Goal: Transaction & Acquisition: Purchase product/service

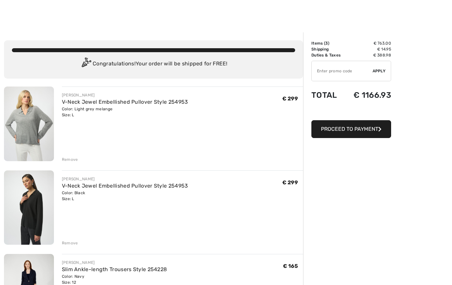
scroll to position [87, 0]
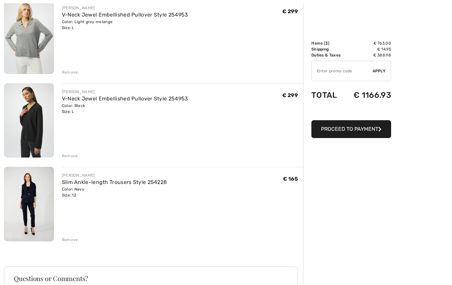
click at [68, 185] on link "Slim Ankle-length Trousers Style 254228" at bounding box center [114, 182] width 105 height 6
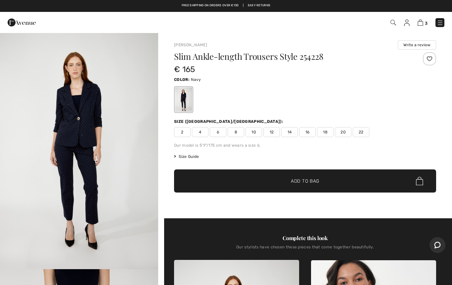
click at [421, 22] on img at bounding box center [420, 23] width 6 height 6
click at [421, 26] on img at bounding box center [420, 23] width 6 height 6
click at [420, 22] on img at bounding box center [420, 23] width 6 height 6
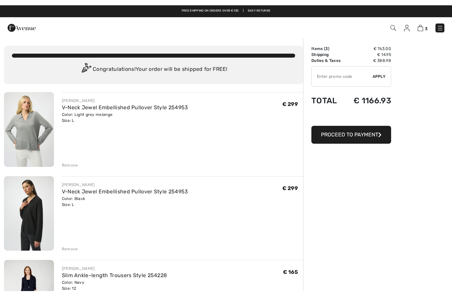
scroll to position [0, 0]
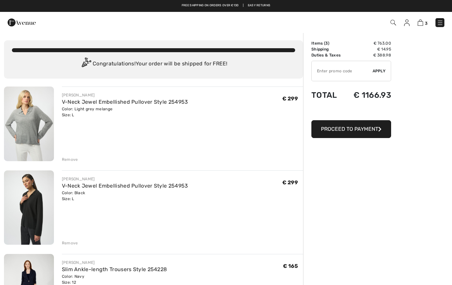
click at [396, 22] on img at bounding box center [393, 23] width 6 height 6
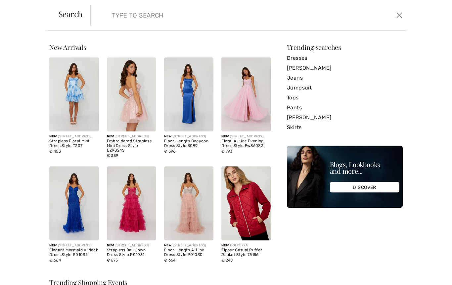
click at [227, 23] on input "search" at bounding box center [214, 15] width 216 height 20
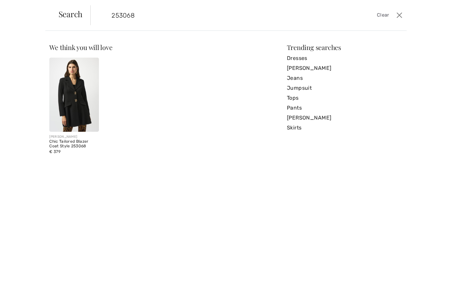
type input "253068"
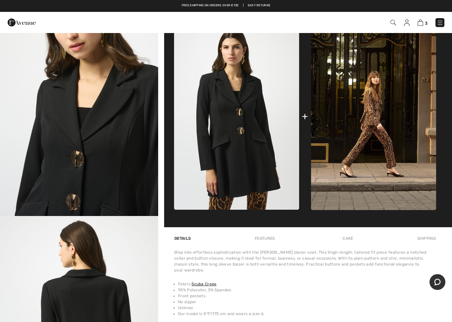
scroll to position [45, 0]
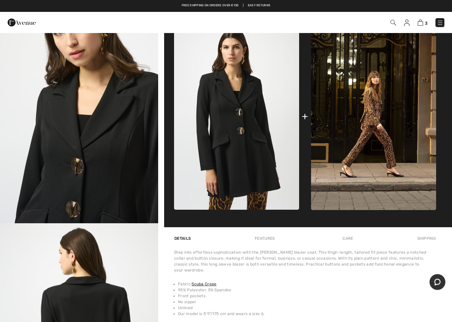
click at [46, 205] on img "2 / 5" at bounding box center [79, 105] width 158 height 237
click at [60, 161] on img "2 / 5" at bounding box center [79, 105] width 158 height 237
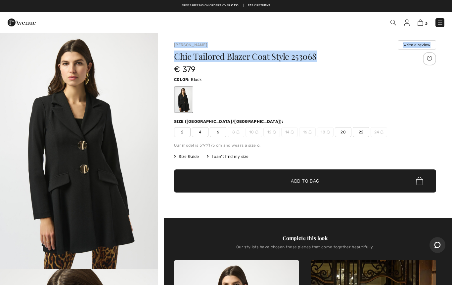
click at [413, 122] on div "Size (CA/US):" at bounding box center [305, 122] width 262 height 6
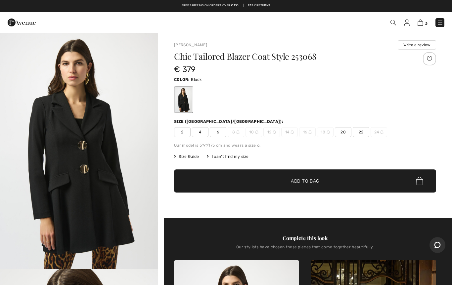
click at [19, 23] on img at bounding box center [22, 22] width 28 height 13
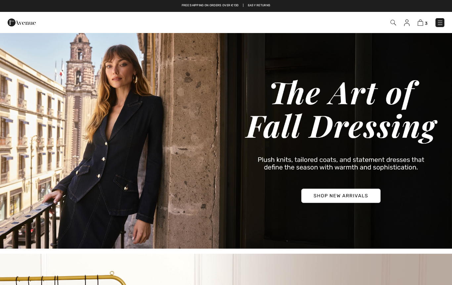
click at [363, 194] on img at bounding box center [226, 140] width 452 height 217
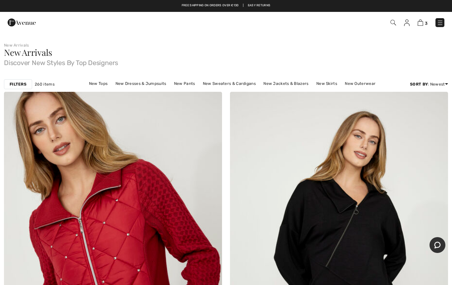
click at [18, 87] on div "Filters" at bounding box center [18, 84] width 28 height 10
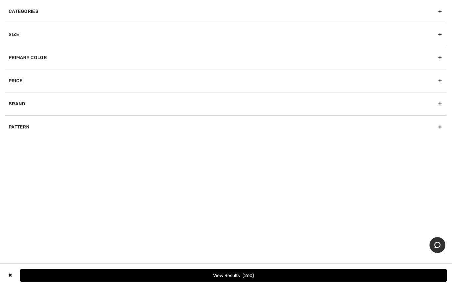
click at [16, 99] on div "Brand" at bounding box center [225, 103] width 441 height 23
click at [28, 117] on label "[PERSON_NAME]" at bounding box center [228, 118] width 438 height 6
click at [14, 117] on input"] "[PERSON_NAME]" at bounding box center [11, 118] width 5 height 5
checkbox input"] "true"
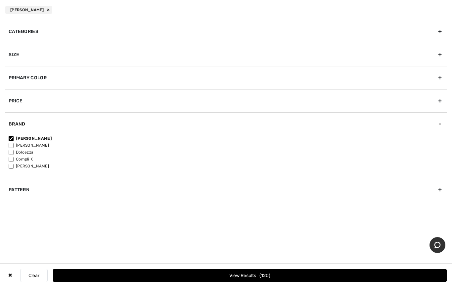
click at [328, 271] on button "View Results 120" at bounding box center [250, 275] width 394 height 13
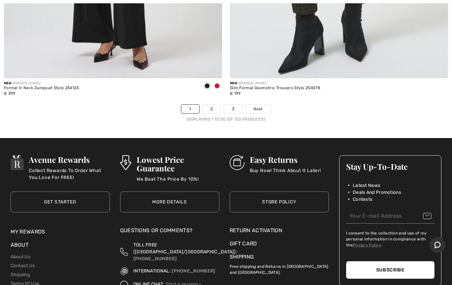
scroll to position [9113, 0]
click at [259, 106] on span "Next" at bounding box center [257, 109] width 9 height 6
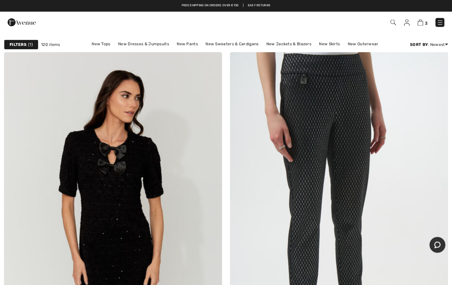
scroll to position [7, 0]
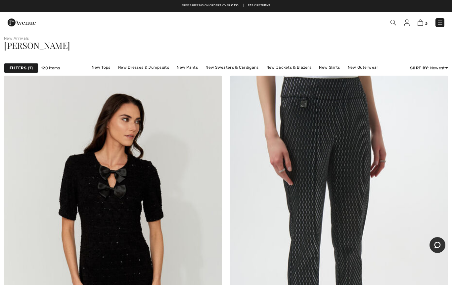
click at [310, 178] on img at bounding box center [339, 239] width 218 height 327
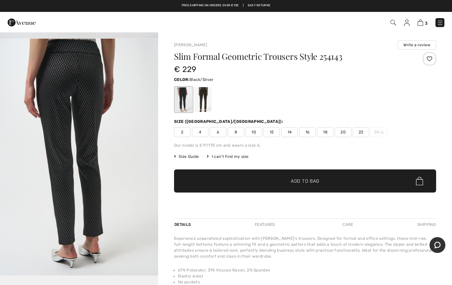
scroll to position [705, 0]
click at [201, 102] on div at bounding box center [202, 99] width 17 height 25
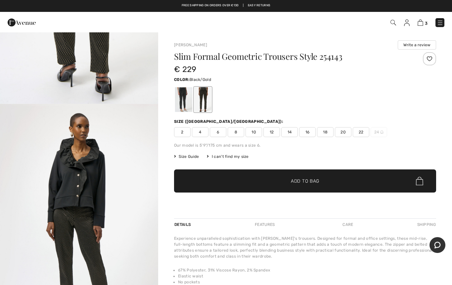
scroll to position [631, 0]
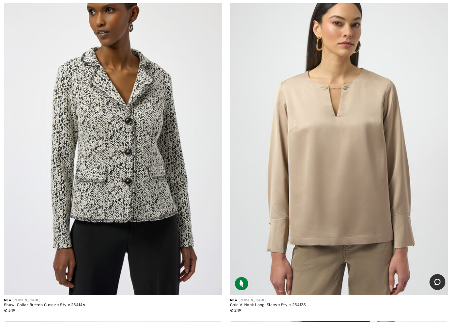
scroll to position [847, 0]
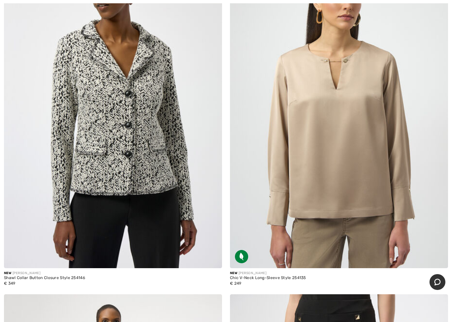
click at [102, 165] on img at bounding box center [113, 105] width 218 height 327
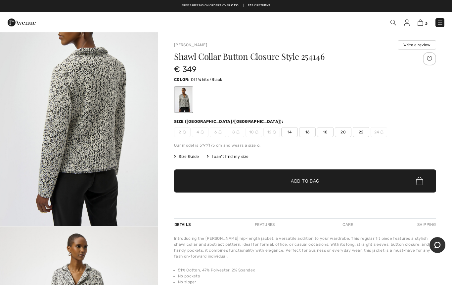
scroll to position [755, 0]
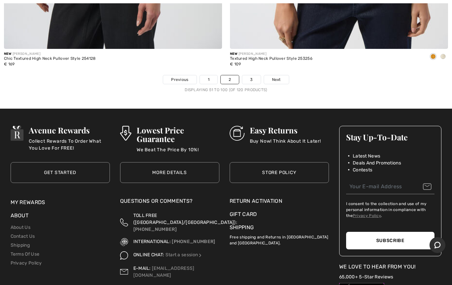
scroll to position [9139, 0]
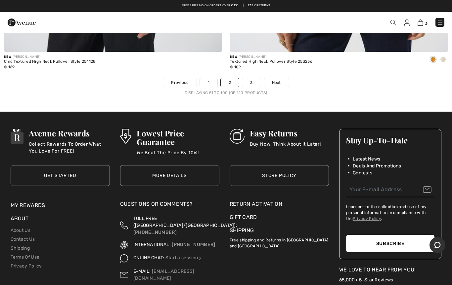
click at [277, 80] on span "Next" at bounding box center [276, 83] width 9 height 6
click at [272, 80] on span "Next" at bounding box center [276, 83] width 9 height 6
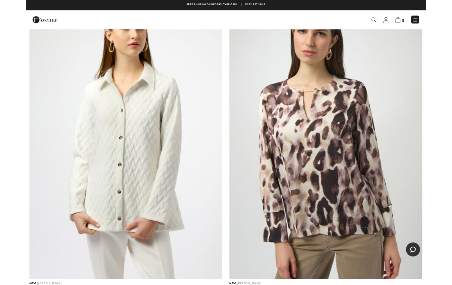
scroll to position [1149, 0]
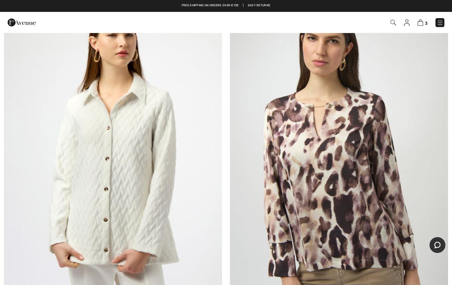
click at [87, 168] on img at bounding box center [113, 155] width 218 height 327
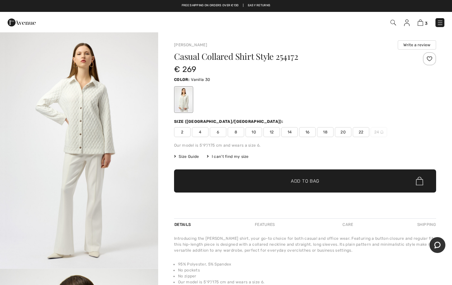
scroll to position [715, 0]
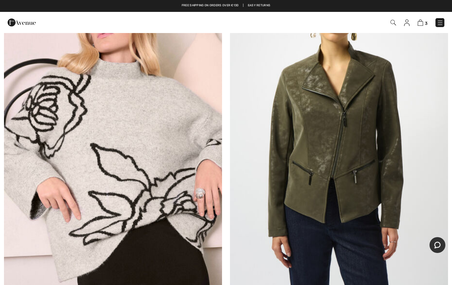
scroll to position [3362, 0]
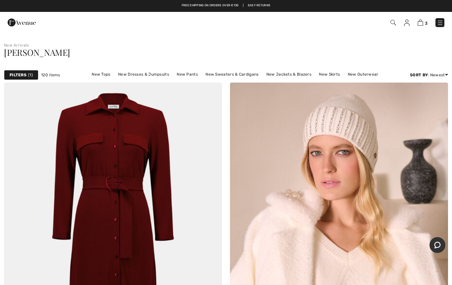
click at [388, 24] on span "3" at bounding box center [319, 22] width 251 height 9
click at [388, 22] on span "3" at bounding box center [319, 22] width 251 height 9
click at [392, 21] on img at bounding box center [393, 23] width 6 height 6
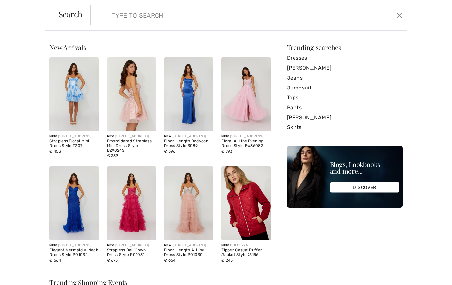
click at [124, 19] on input "search" at bounding box center [214, 15] width 216 height 20
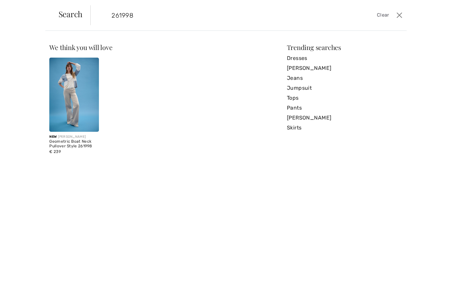
type input "261998"
click at [73, 81] on img at bounding box center [73, 95] width 49 height 74
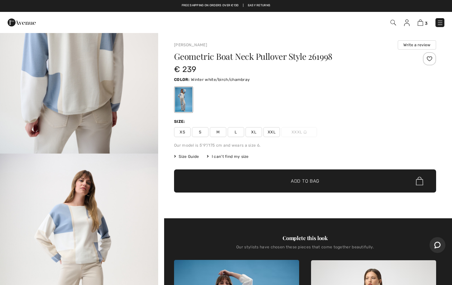
click at [392, 18] on span "3" at bounding box center [319, 22] width 251 height 9
click at [395, 21] on img at bounding box center [393, 23] width 6 height 6
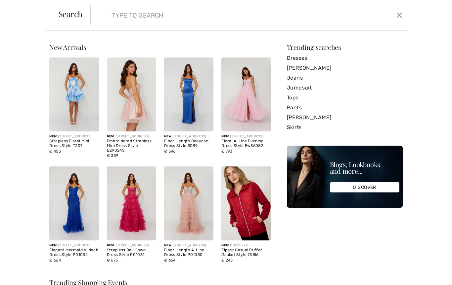
click at [116, 17] on input "search" at bounding box center [214, 15] width 216 height 20
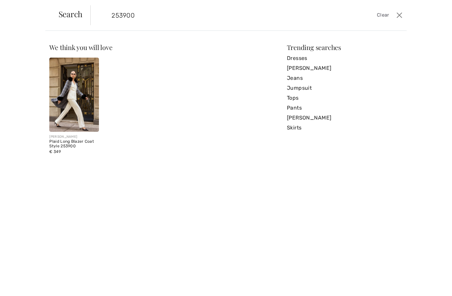
type input "253900"
click at [72, 94] on img at bounding box center [73, 95] width 49 height 74
click at [66, 89] on img at bounding box center [73, 95] width 49 height 74
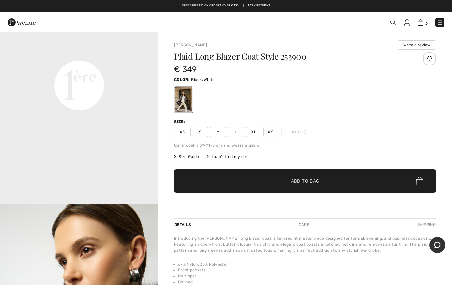
scroll to position [521, 0]
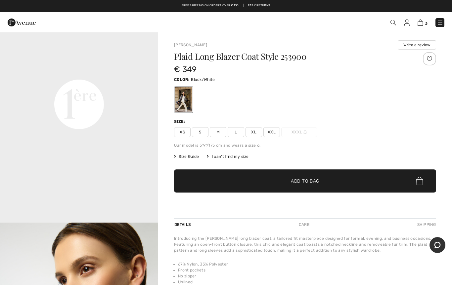
click at [49, 65] on video "Your browser does not support the video tag." at bounding box center [79, 25] width 158 height 79
click at [50, 65] on video "Your browser does not support the video tag." at bounding box center [79, 25] width 158 height 79
click at [418, 25] on img at bounding box center [420, 23] width 6 height 6
click at [392, 23] on img at bounding box center [393, 23] width 6 height 6
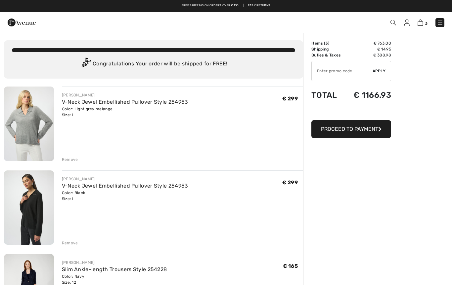
click at [392, 21] on img at bounding box center [393, 23] width 6 height 6
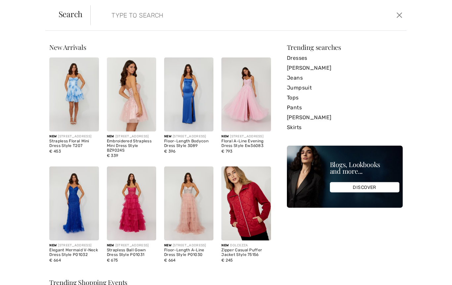
click at [115, 16] on input "search" at bounding box center [214, 15] width 216 height 20
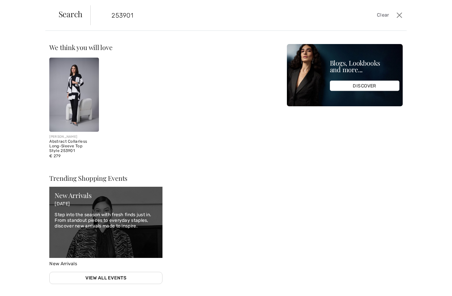
type input "253901"
click at [72, 94] on img at bounding box center [73, 95] width 49 height 74
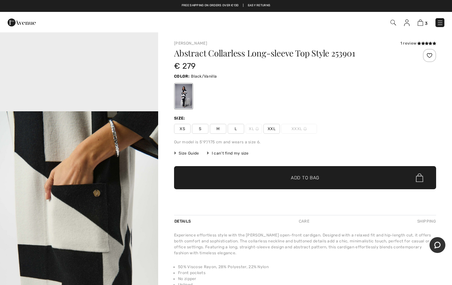
scroll to position [632, 0]
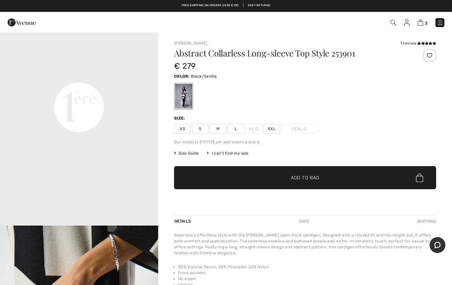
scroll to position [518, 0]
click at [38, 68] on video "Your browser does not support the video tag." at bounding box center [79, 28] width 158 height 79
click at [57, 68] on video "Your browser does not support the video tag." at bounding box center [79, 28] width 158 height 79
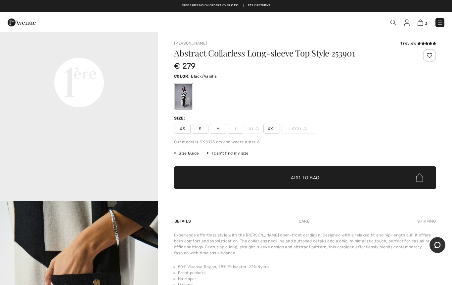
scroll to position [546, 0]
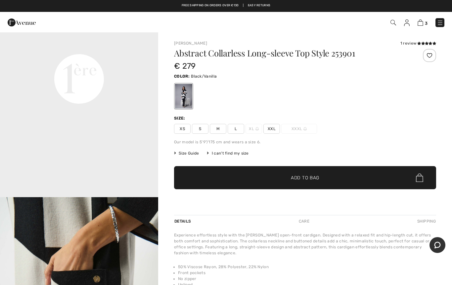
click at [86, 39] on video "Your browser does not support the video tag." at bounding box center [79, -1] width 158 height 79
click at [85, 39] on video "Your browser does not support the video tag." at bounding box center [79, -1] width 158 height 79
